Goal: Task Accomplishment & Management: Manage account settings

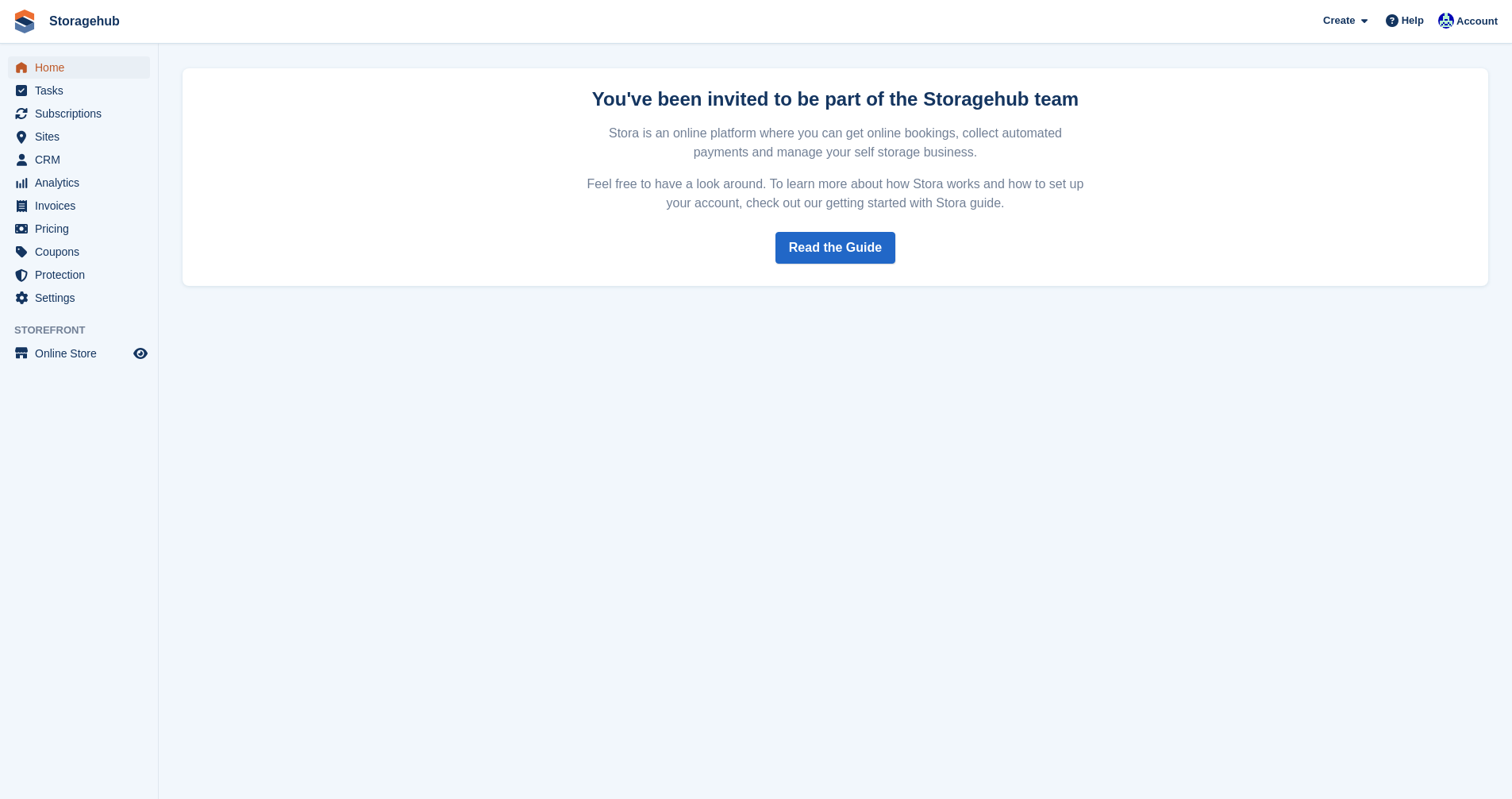
click at [41, 62] on span "Home" at bounding box center [83, 67] width 95 height 22
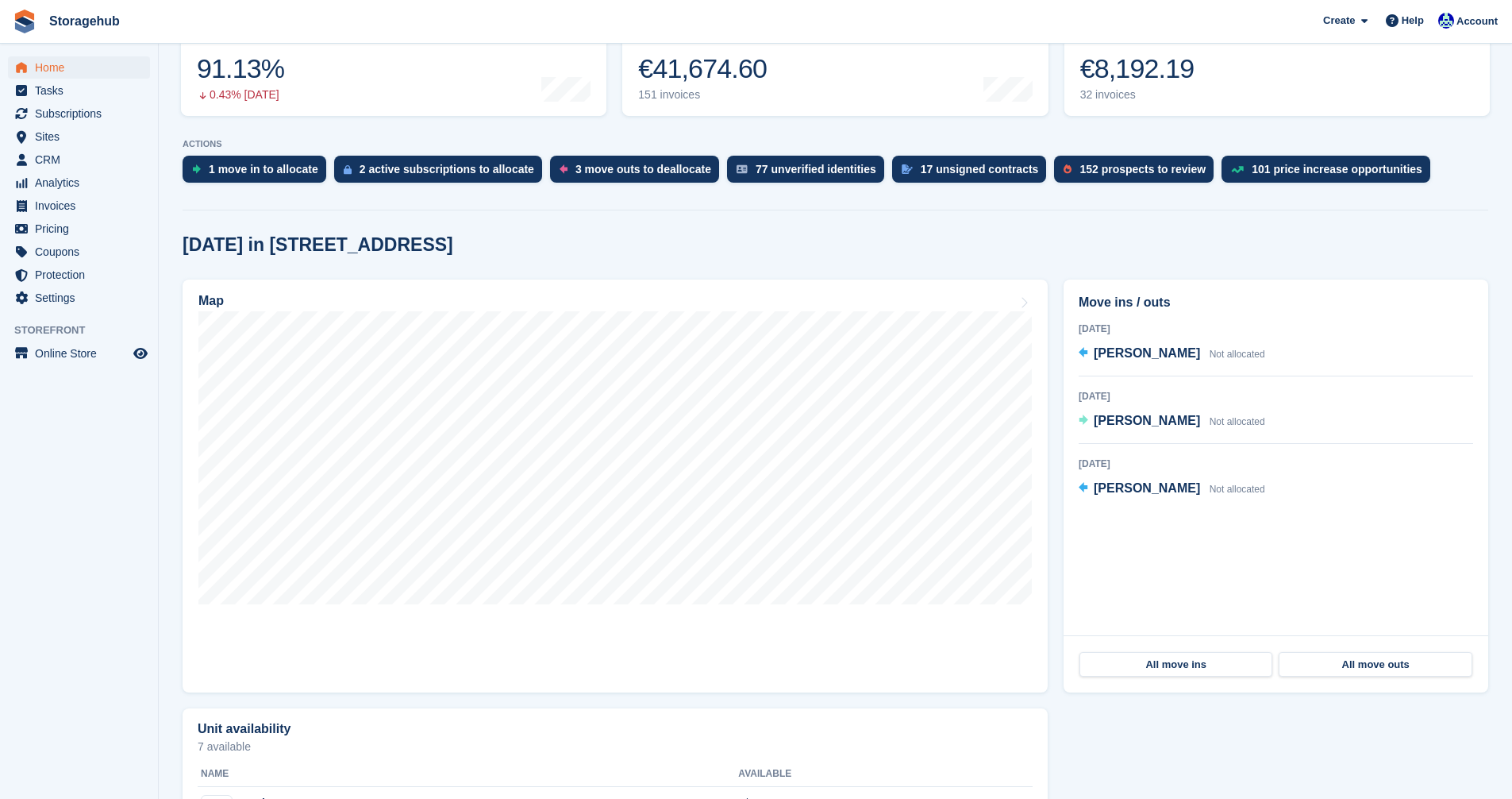
scroll to position [238, 0]
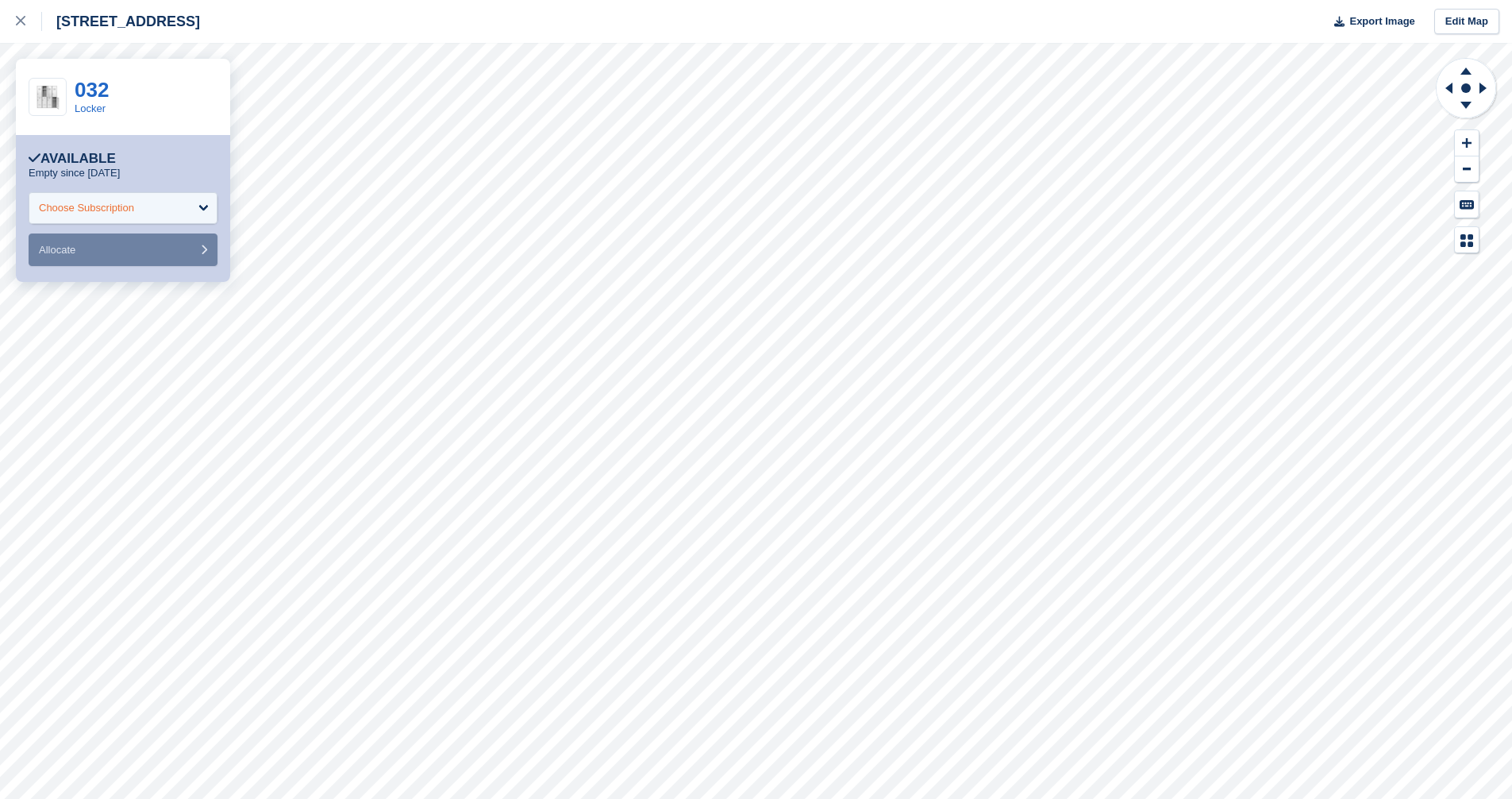
click at [199, 197] on div "Choose Subscription" at bounding box center [123, 207] width 189 height 32
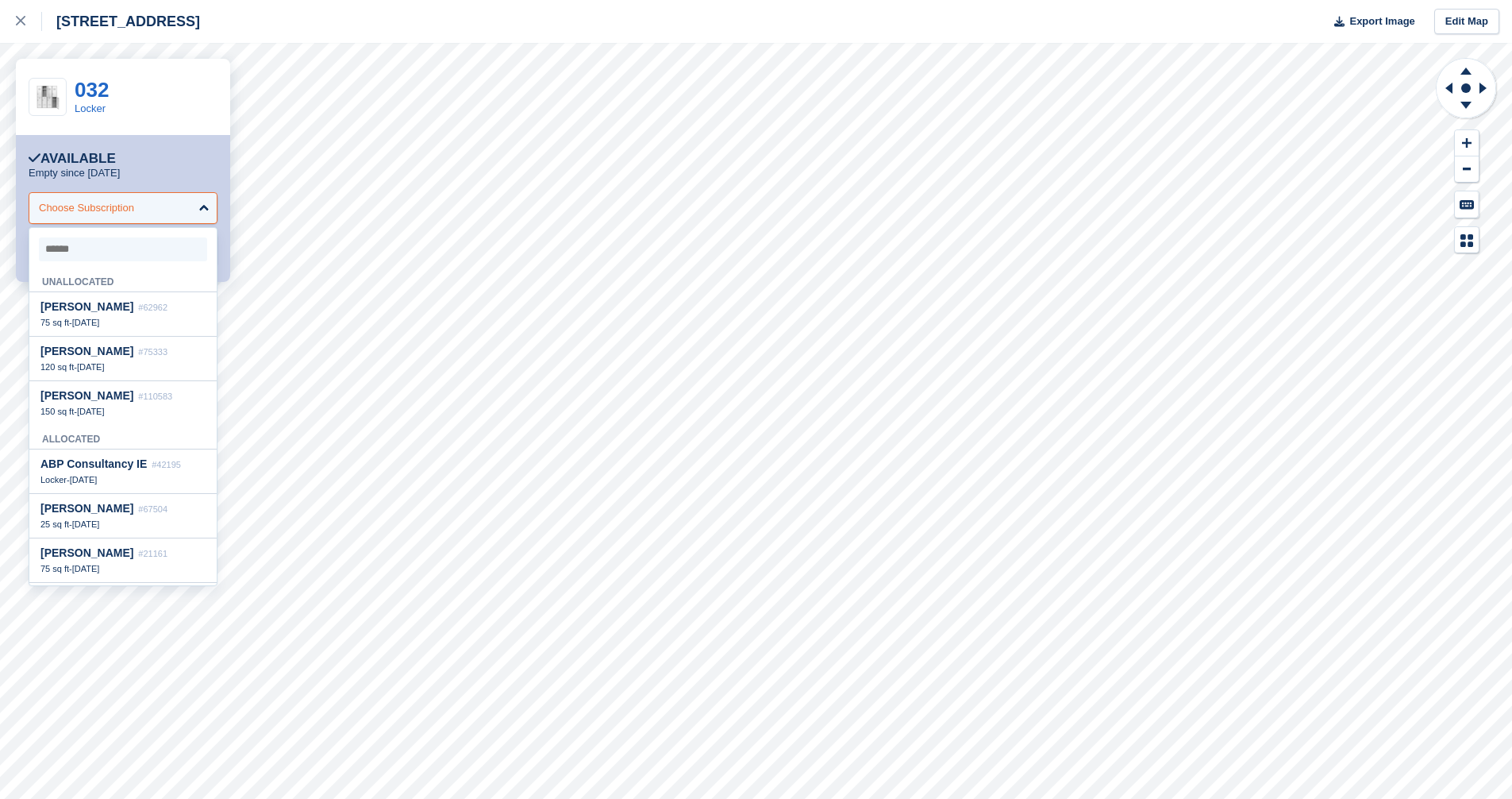
click at [198, 203] on div "Choose Subscription" at bounding box center [123, 207] width 189 height 32
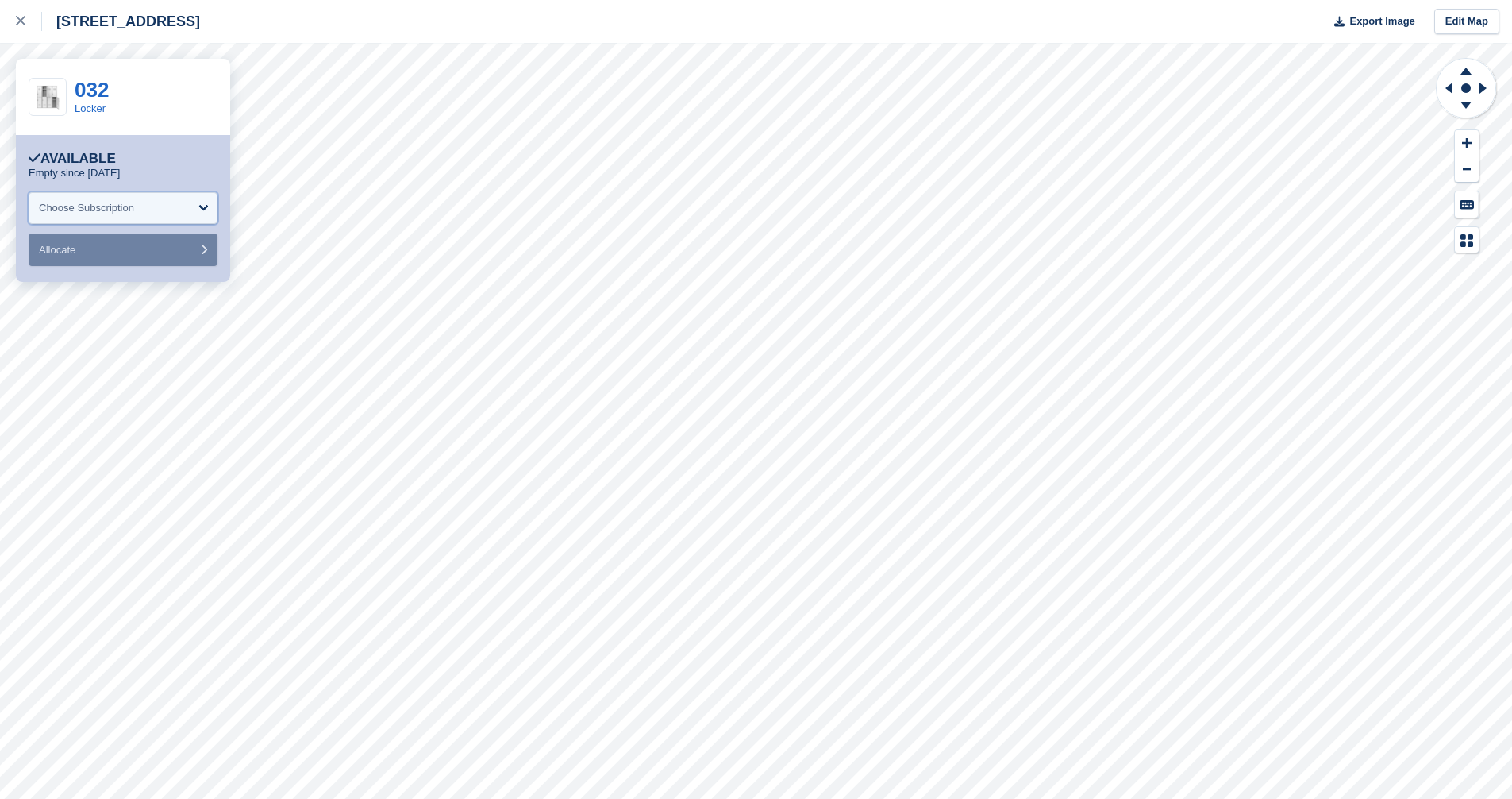
click at [212, 212] on div "Choose Subscription" at bounding box center [123, 207] width 189 height 32
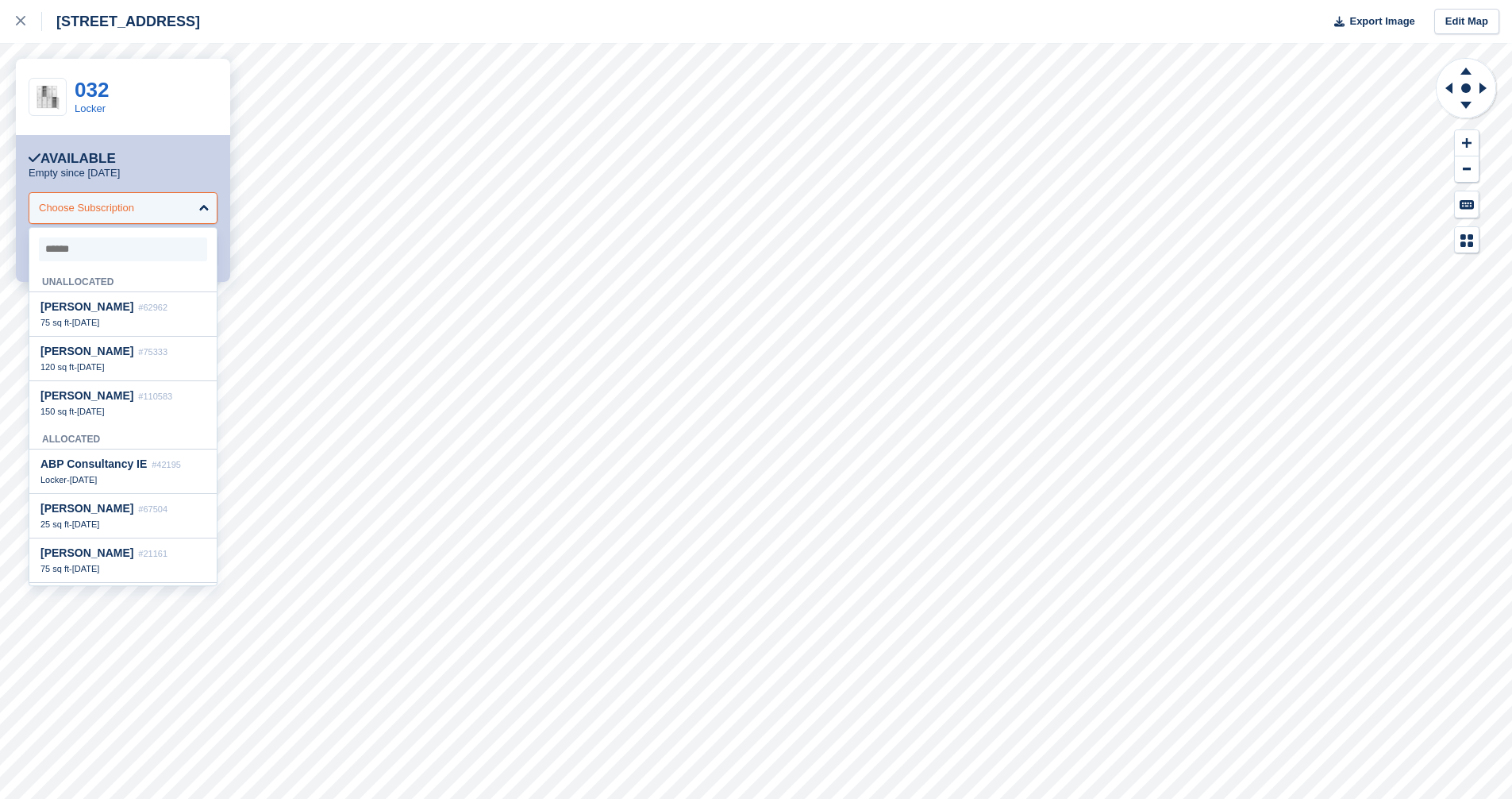
click at [209, 211] on div "Choose Subscription" at bounding box center [123, 207] width 189 height 32
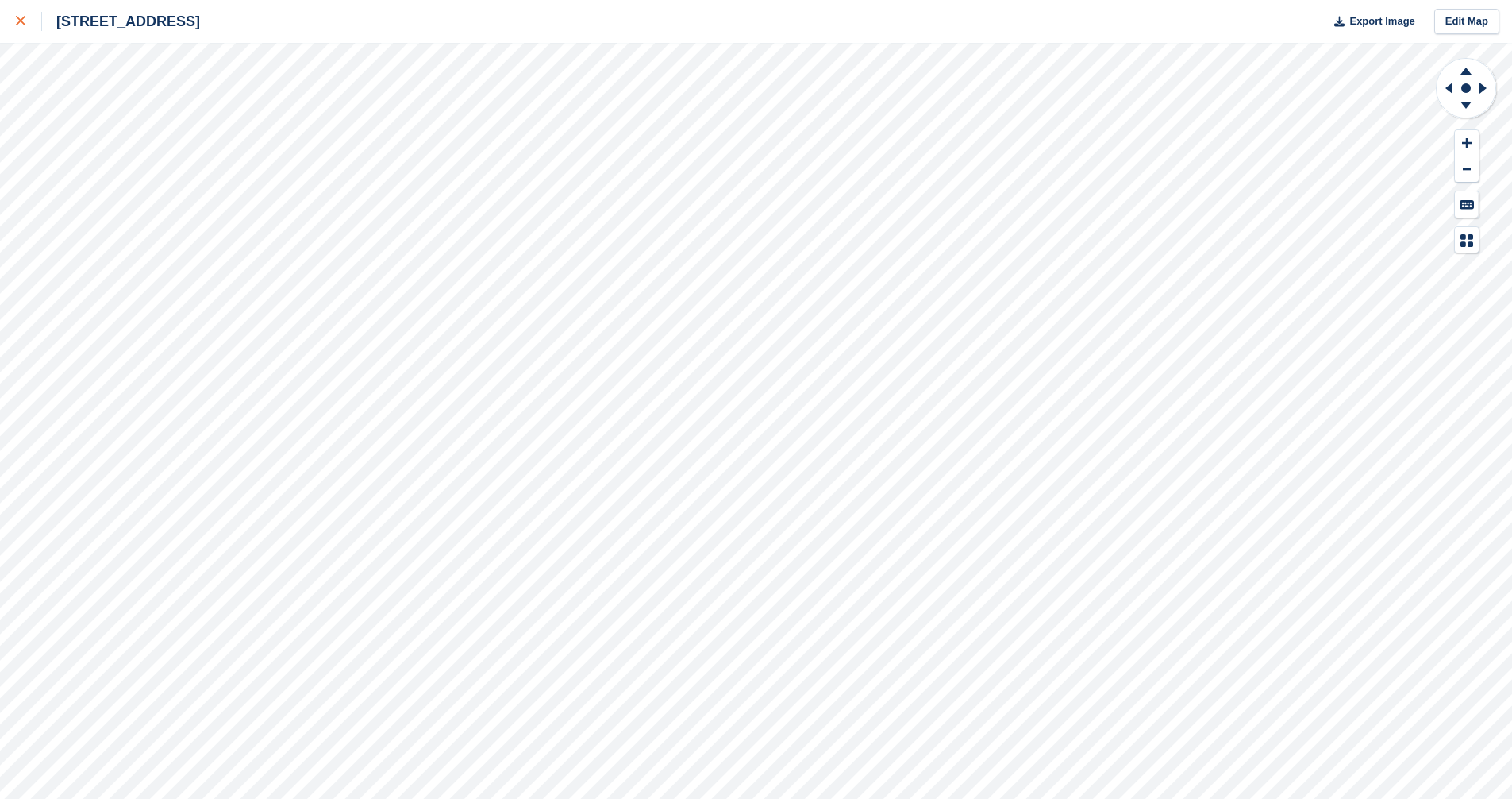
click at [21, 23] on icon at bounding box center [20, 20] width 10 height 10
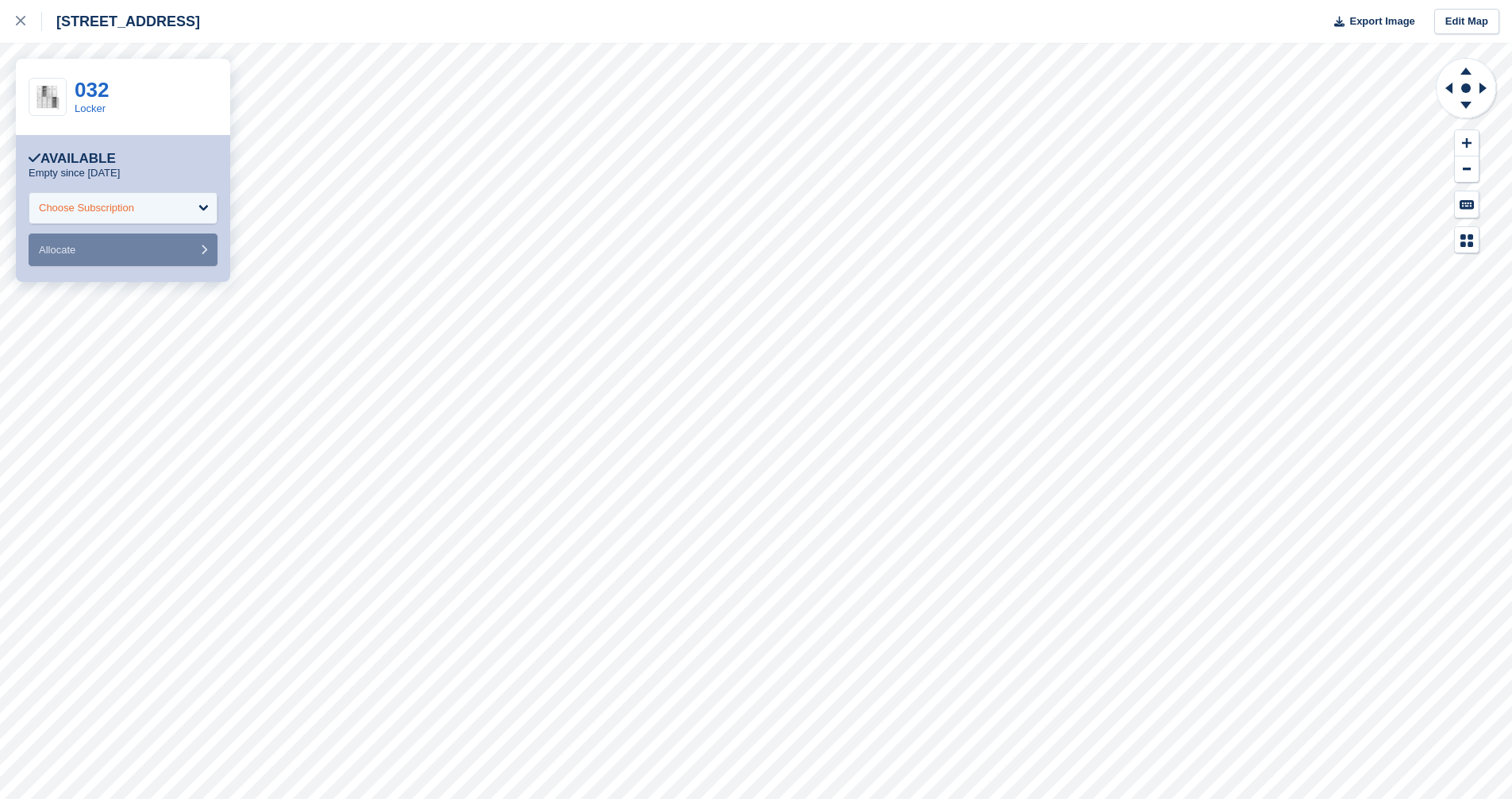
click at [169, 200] on div "Choose Subscription" at bounding box center [123, 207] width 189 height 32
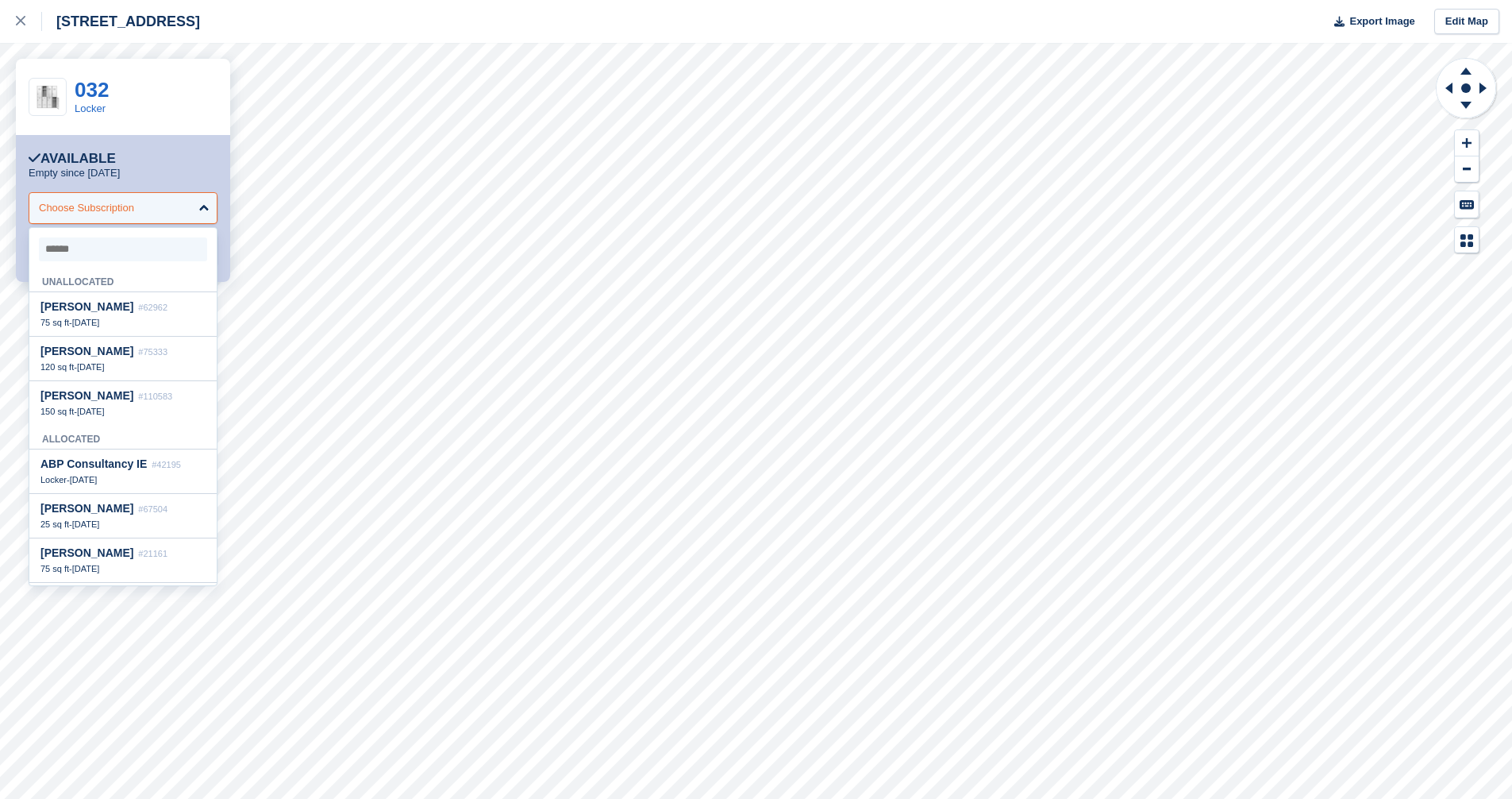
click at [169, 200] on div "Choose Subscription" at bounding box center [123, 207] width 189 height 32
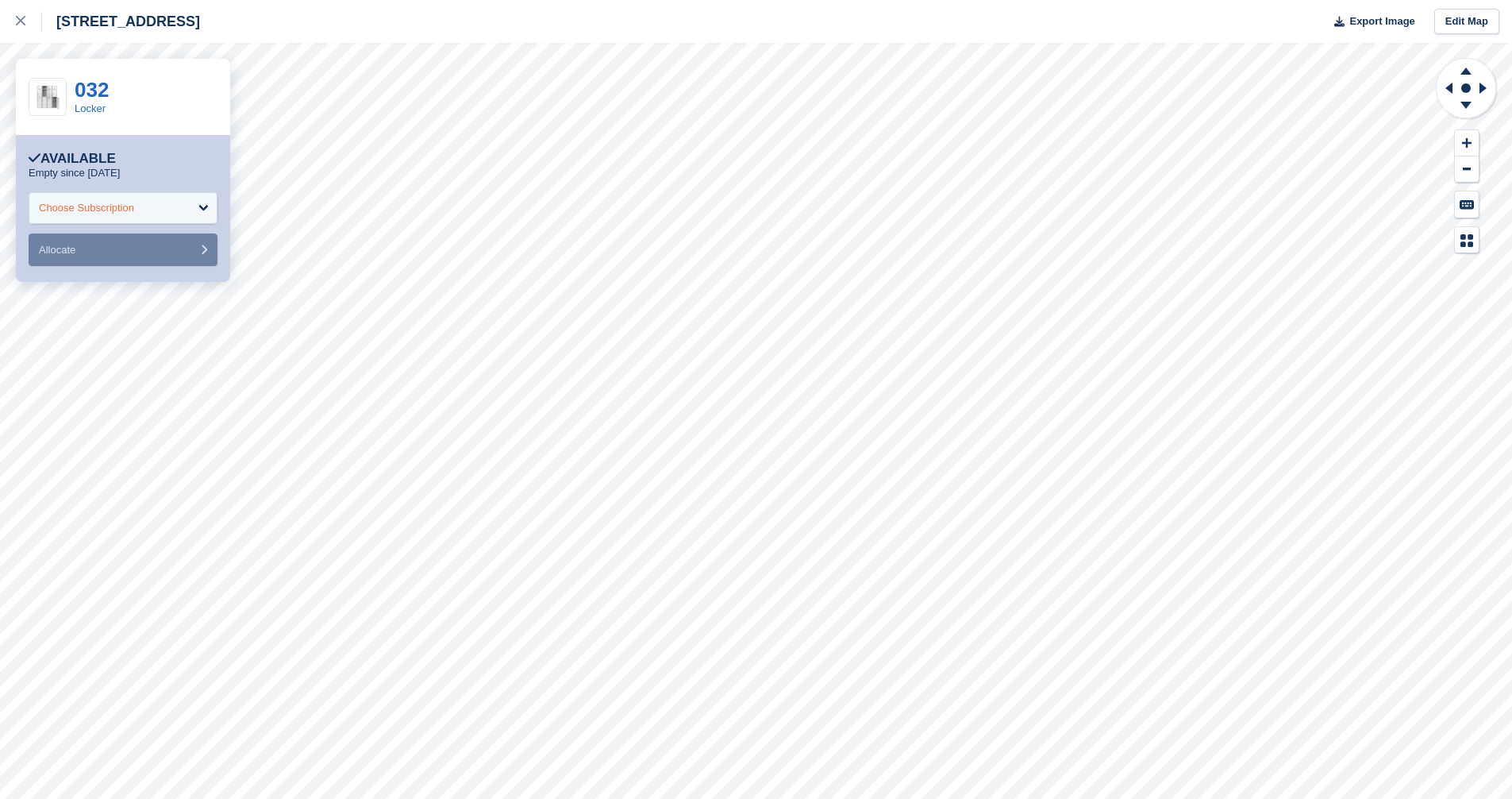
click at [197, 203] on div "Choose Subscription" at bounding box center [123, 207] width 189 height 32
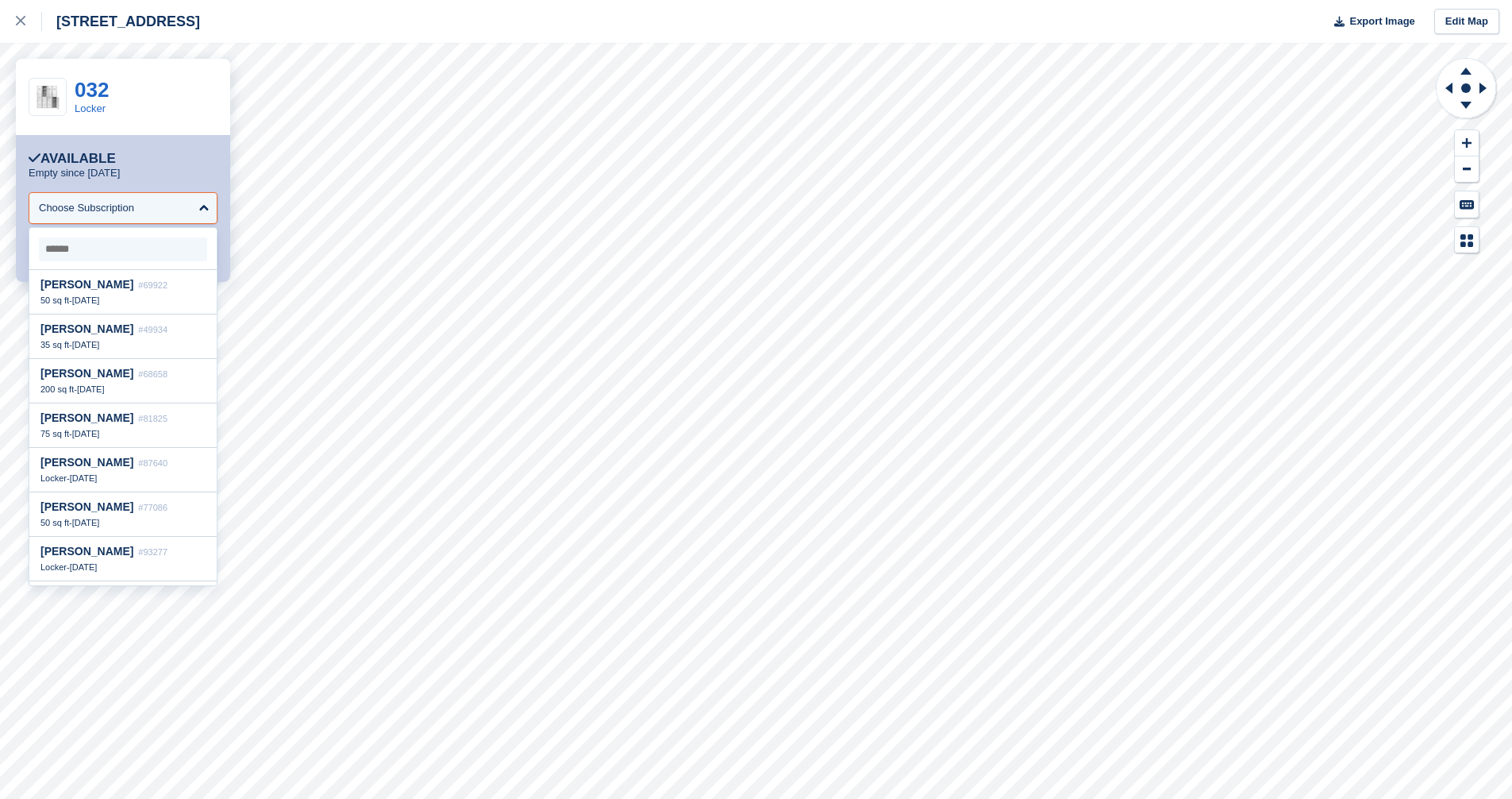
scroll to position [1946, 0]
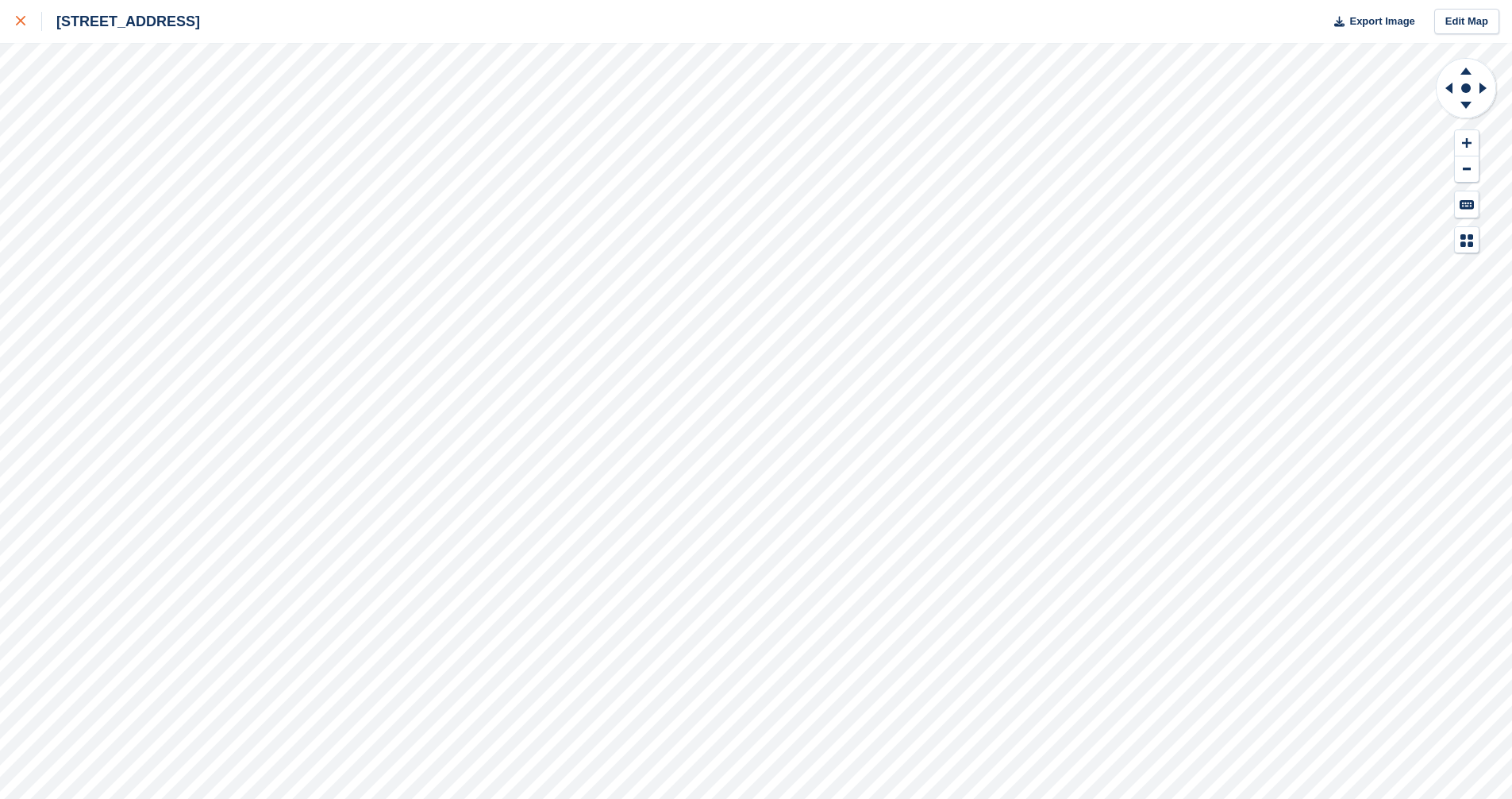
click at [23, 18] on icon at bounding box center [20, 20] width 10 height 10
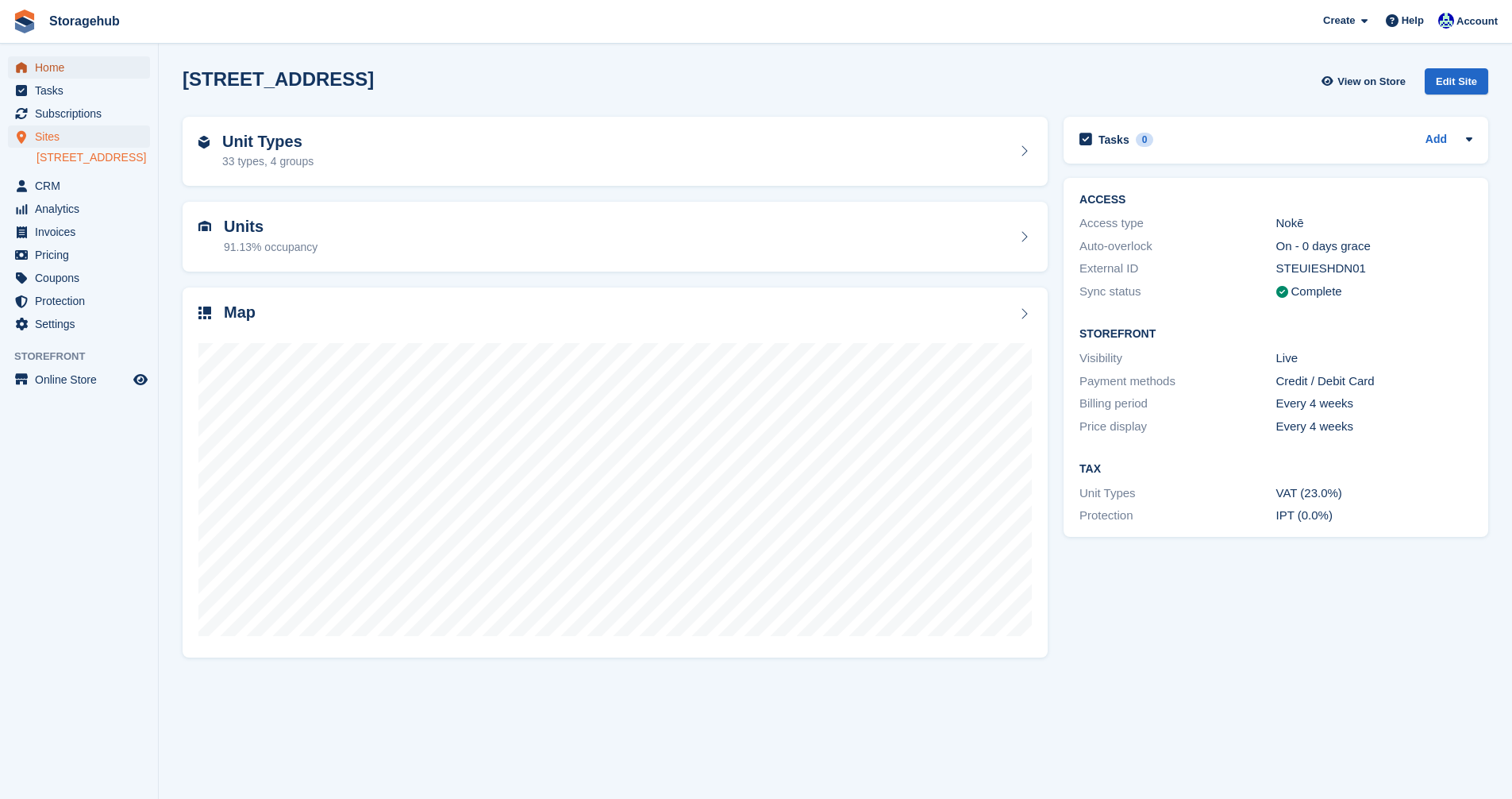
click at [58, 73] on span "Home" at bounding box center [83, 67] width 95 height 22
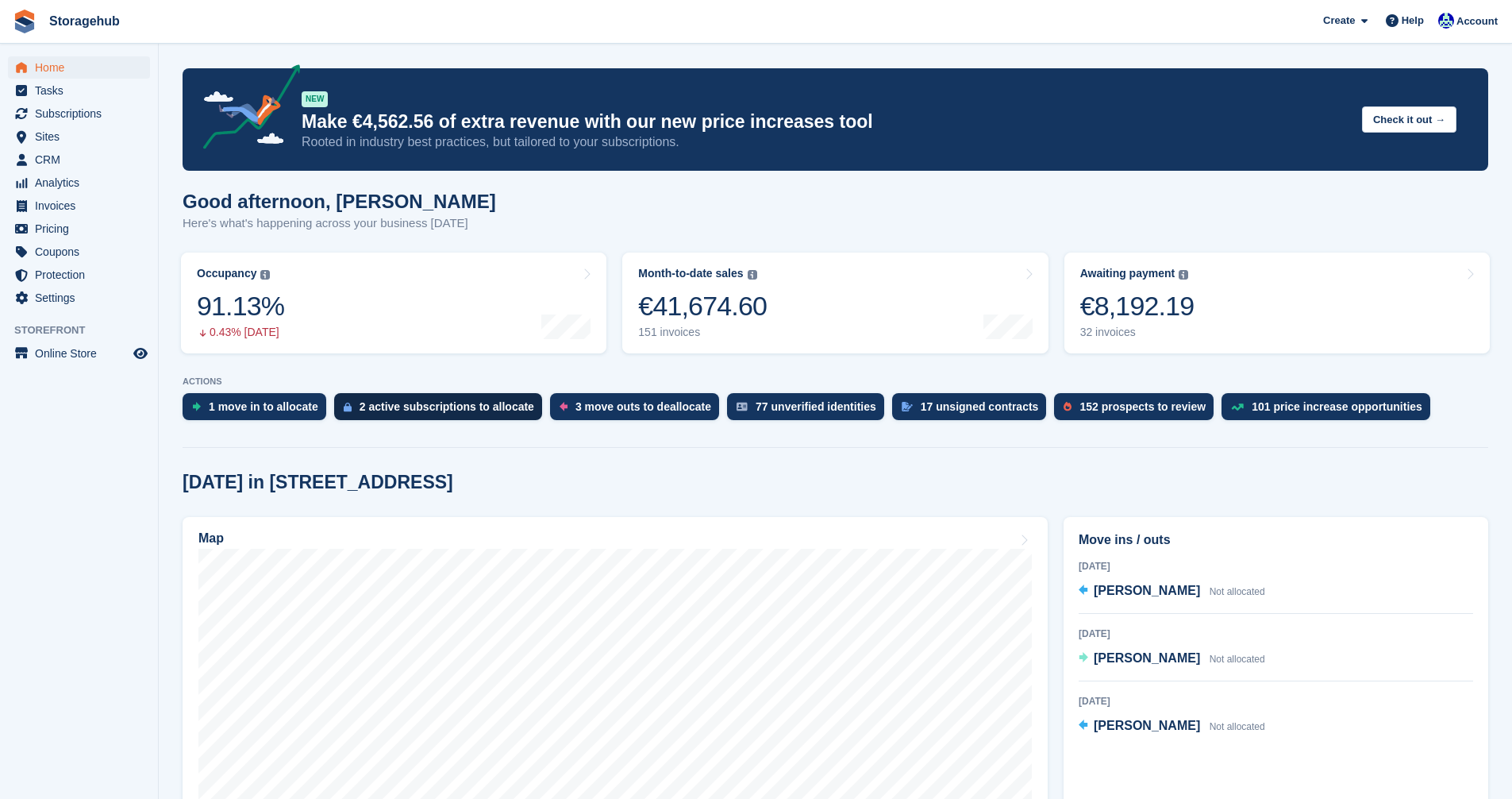
click at [408, 404] on div "2 active subscriptions to allocate" at bounding box center [447, 406] width 174 height 13
